Goal: Entertainment & Leisure: Consume media (video, audio)

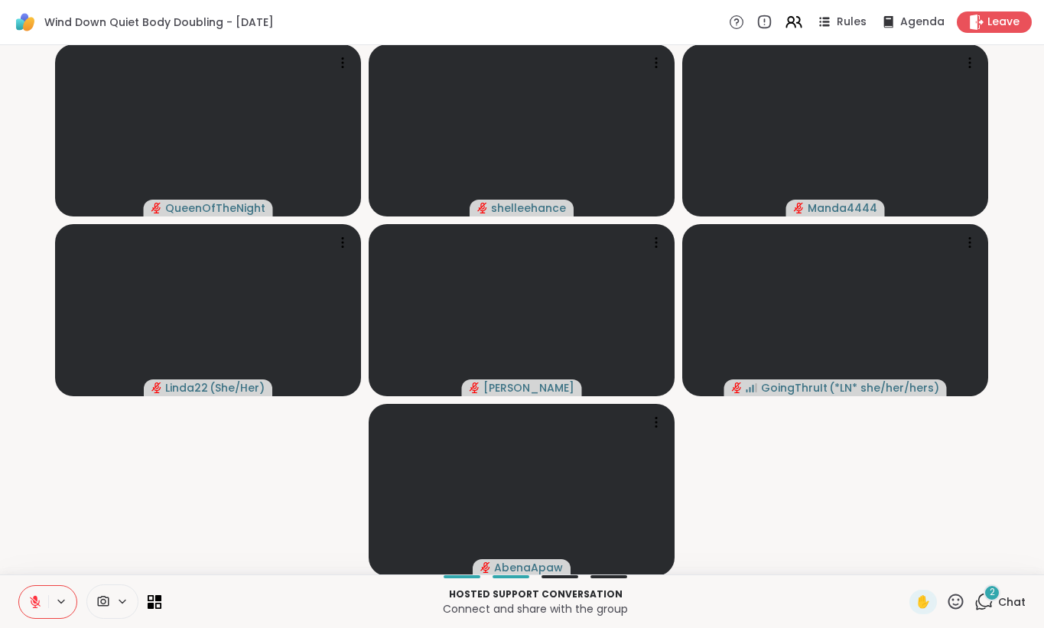
click at [1001, 605] on span "Chat" at bounding box center [1012, 601] width 28 height 15
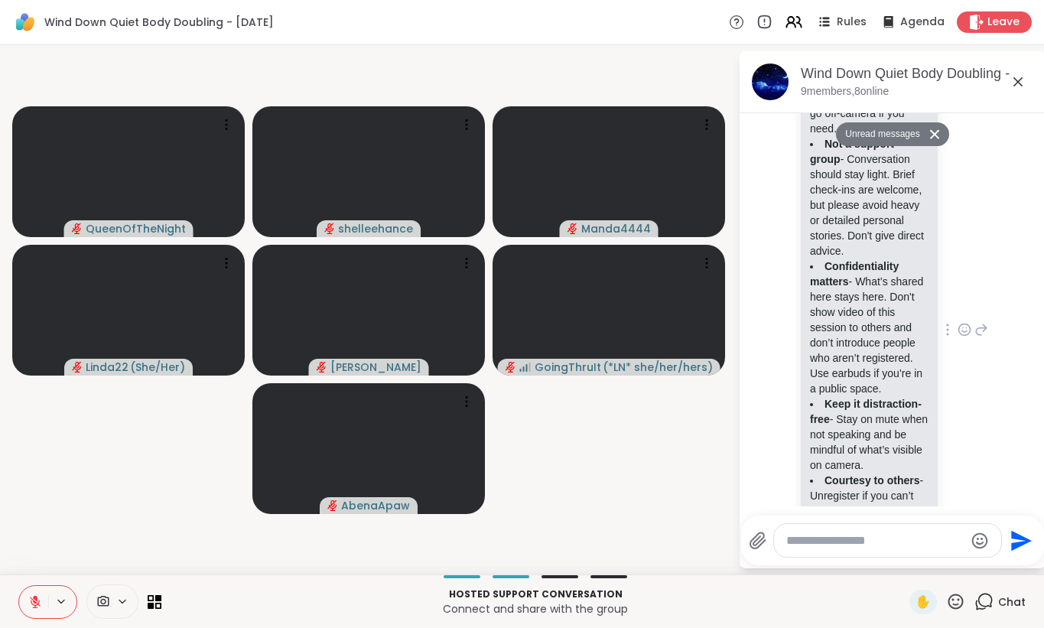
scroll to position [569, 0]
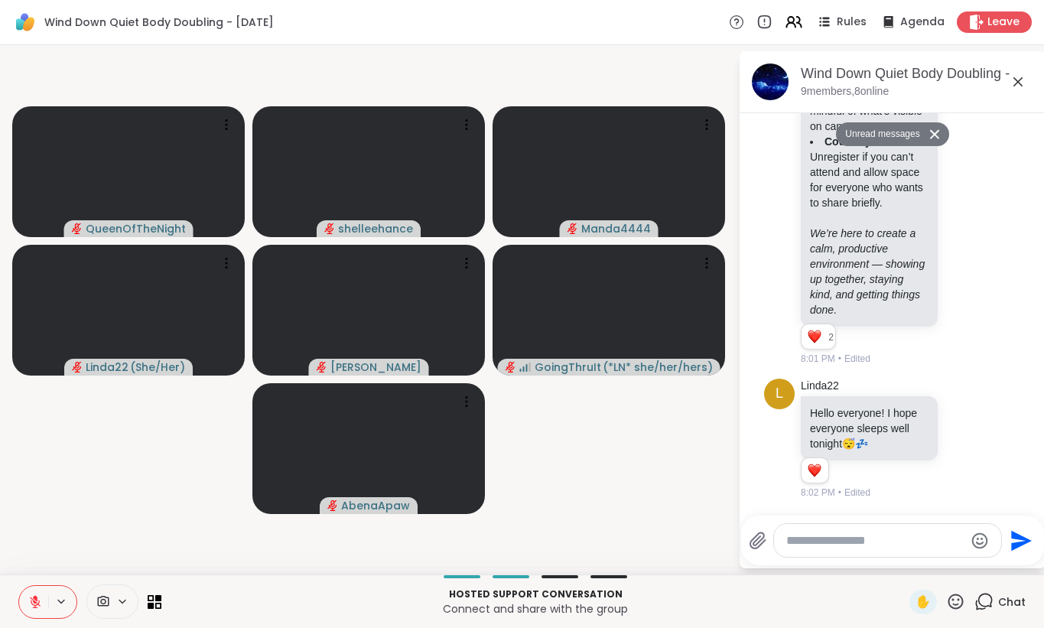
click at [1019, 80] on icon at bounding box center [1017, 81] width 9 height 9
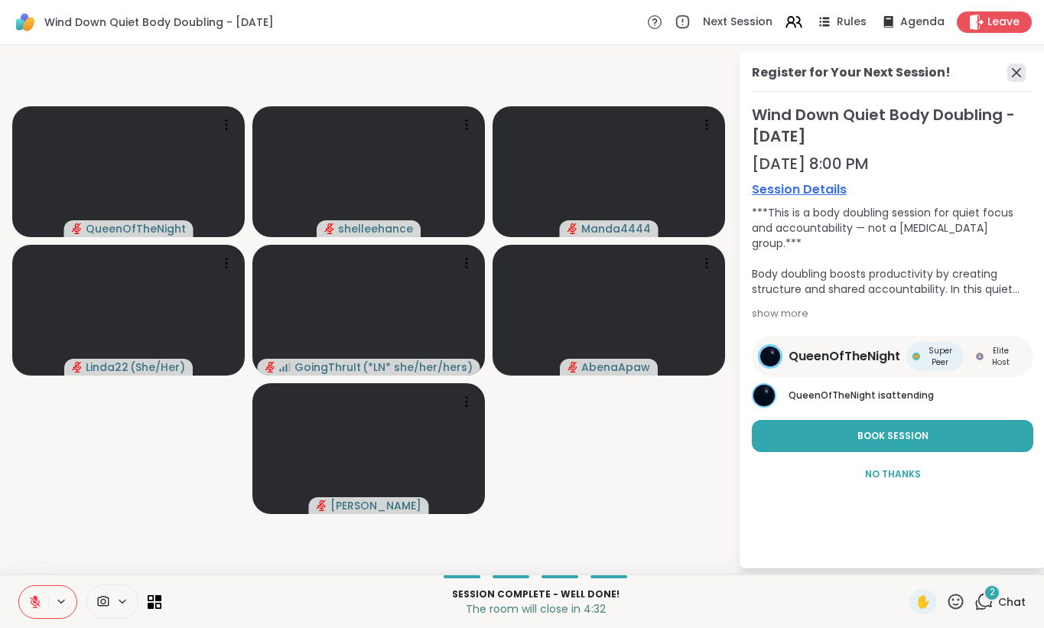
click at [1012, 76] on icon at bounding box center [1016, 72] width 18 height 18
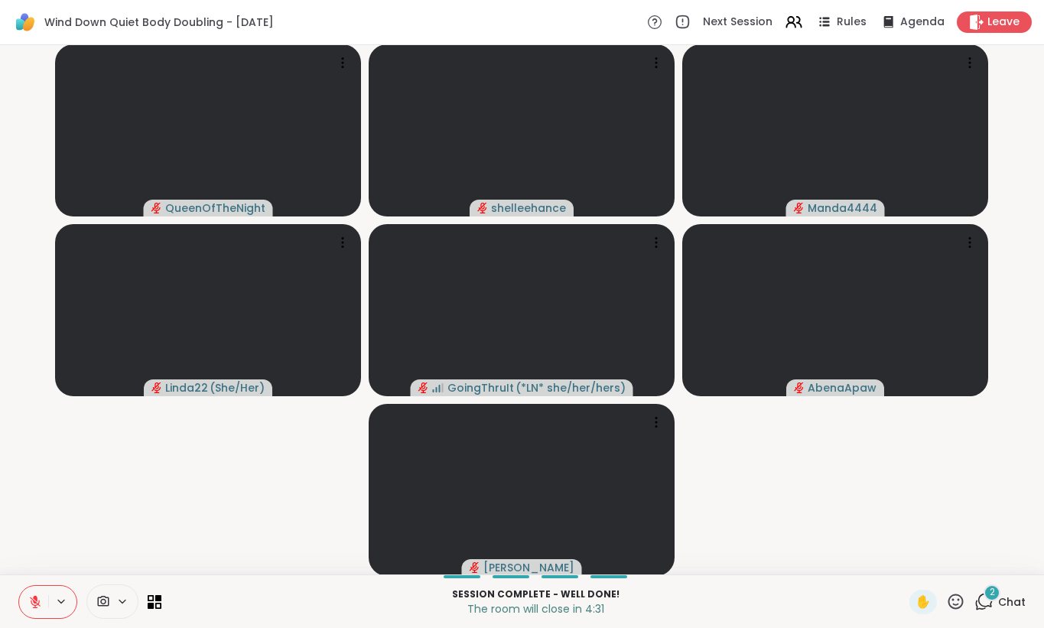
click at [1022, 600] on span "Chat" at bounding box center [1012, 601] width 28 height 15
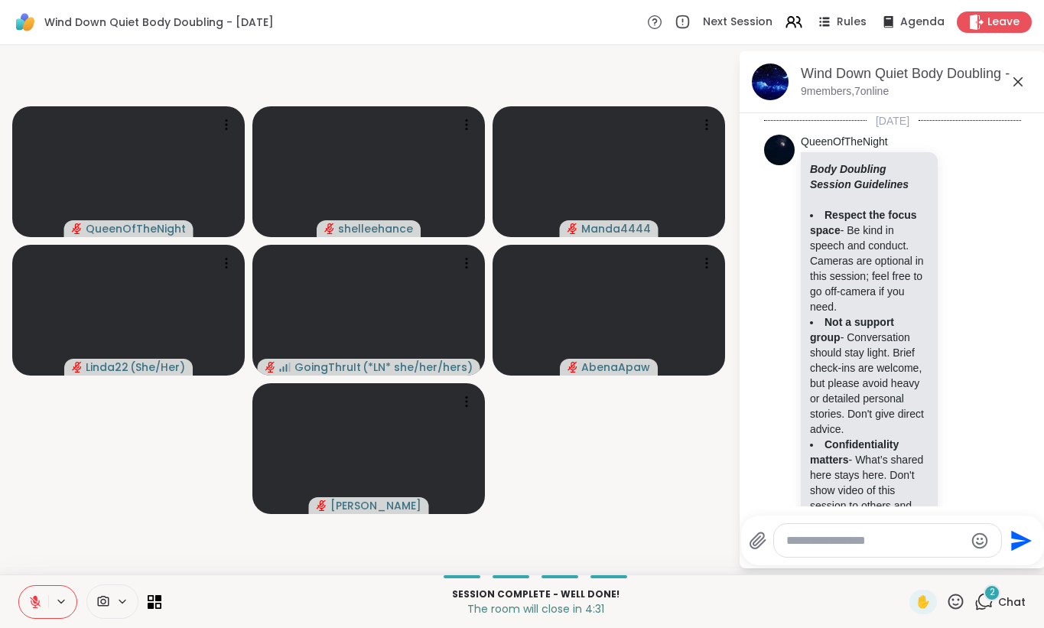
scroll to position [907, 0]
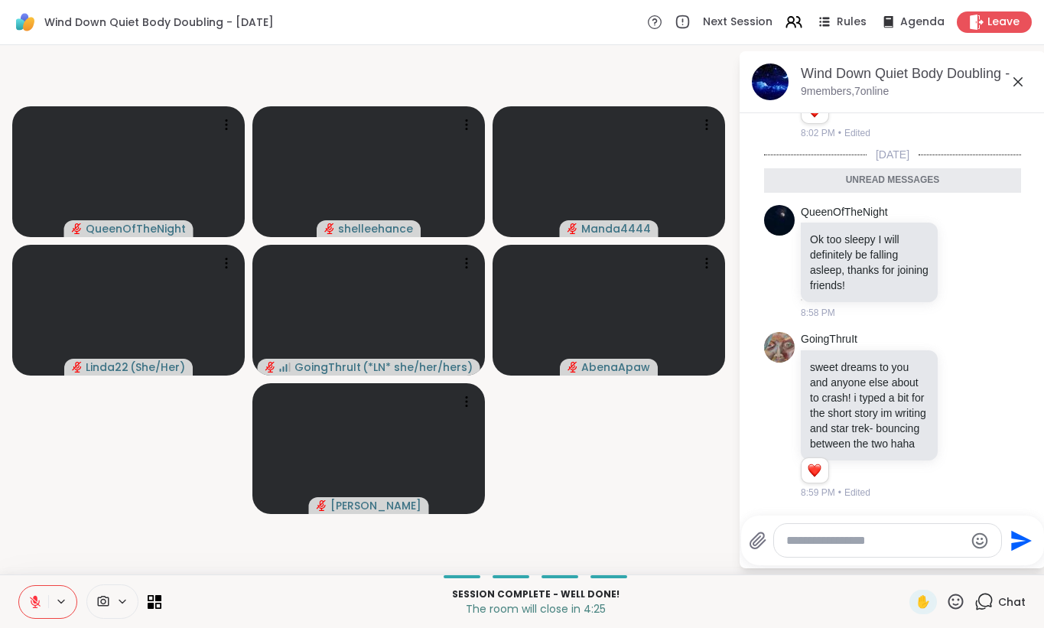
click at [1015, 81] on icon at bounding box center [1018, 82] width 18 height 18
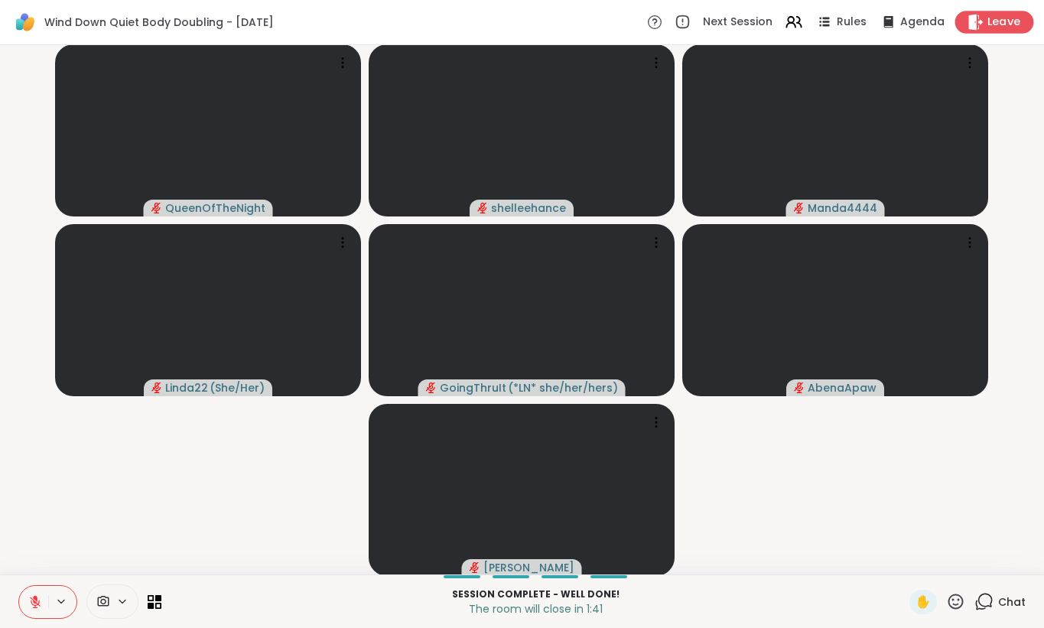
click at [1009, 24] on span "Leave" at bounding box center [1004, 23] width 34 height 16
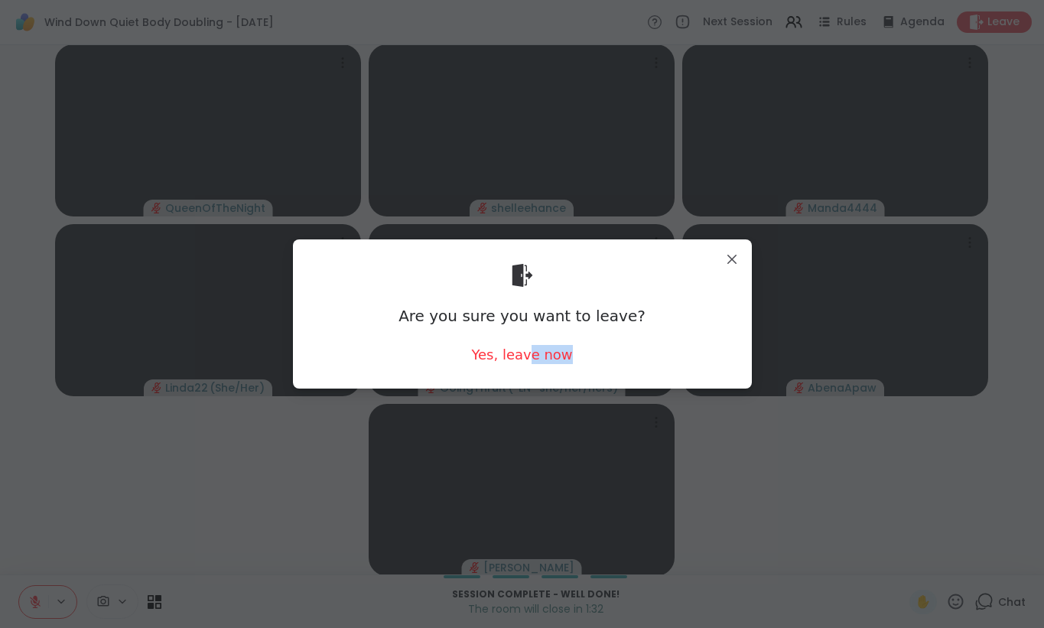
drag, startPoint x: 529, startPoint y: 356, endPoint x: 657, endPoint y: 473, distance: 173.2
click at [657, 473] on div "Are you sure you want to leave? Yes, leave now" at bounding box center [521, 314] width 1025 height 628
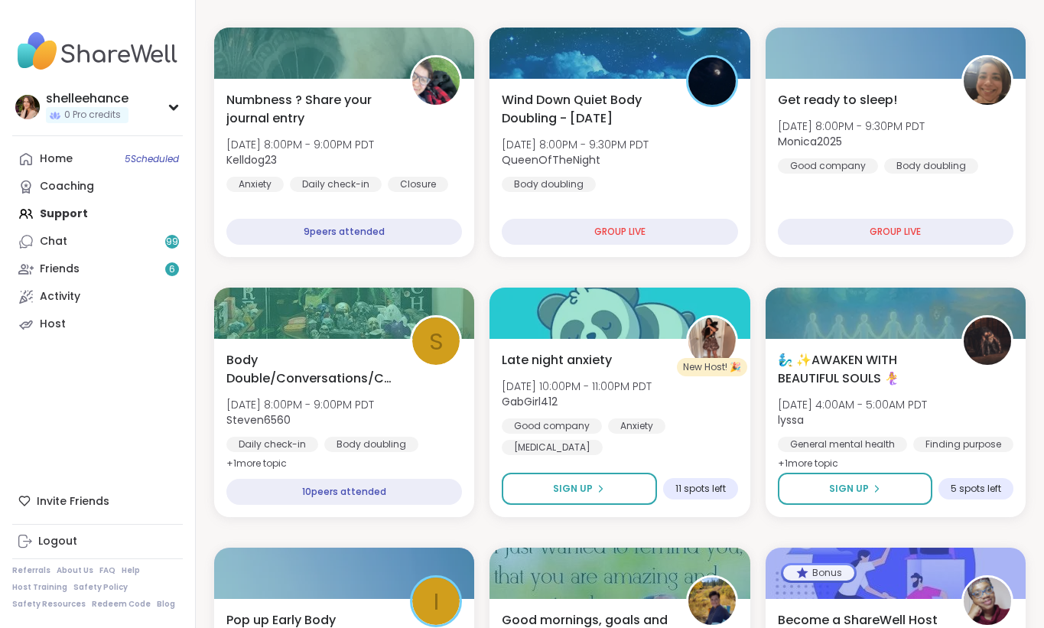
scroll to position [156, 0]
